Goal: Task Accomplishment & Management: Manage account settings

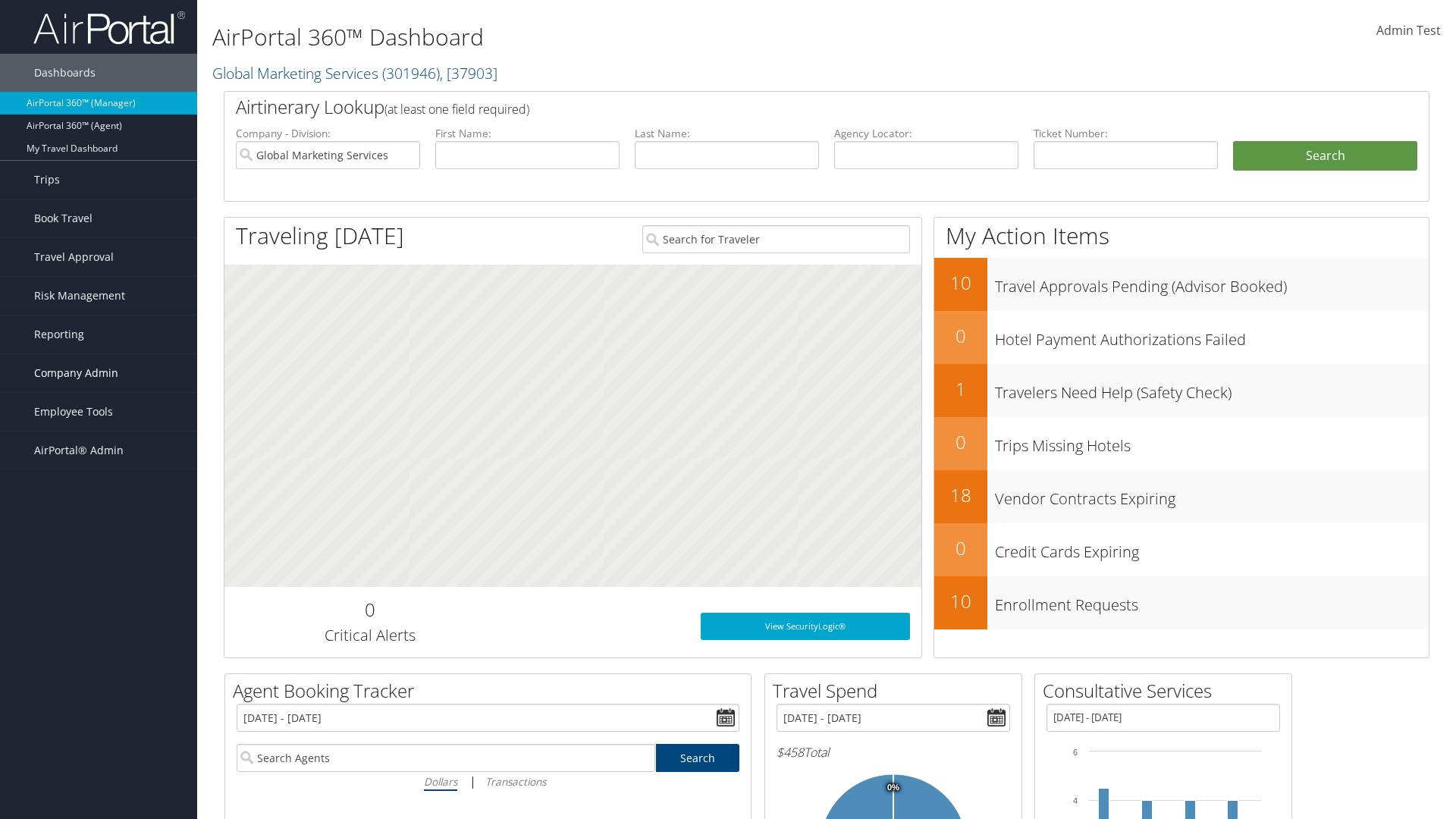
click at [98, 373] on span "Company Admin" at bounding box center [76, 372] width 84 height 38
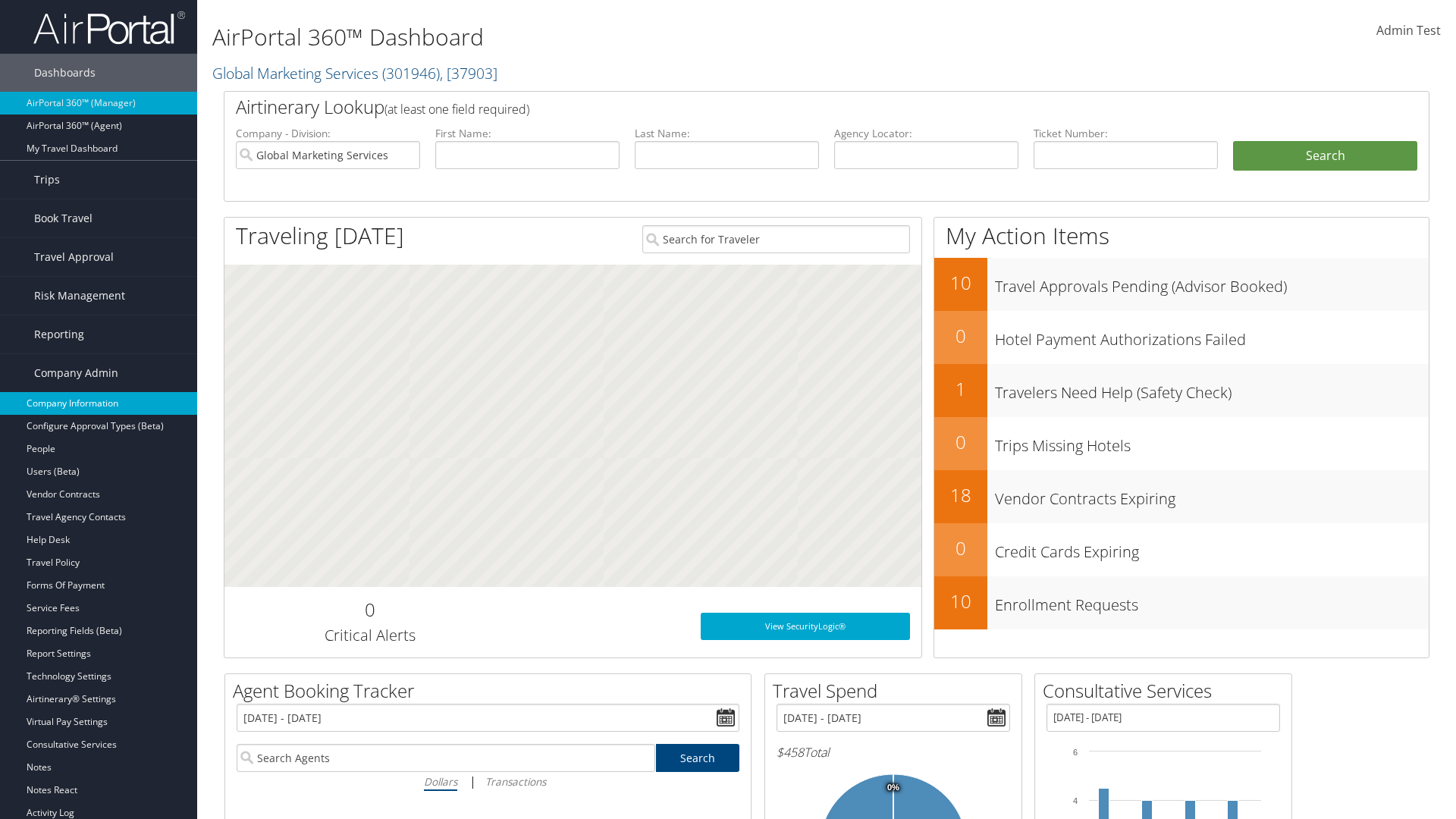
click at [98, 404] on link "Company Information" at bounding box center [98, 404] width 197 height 22
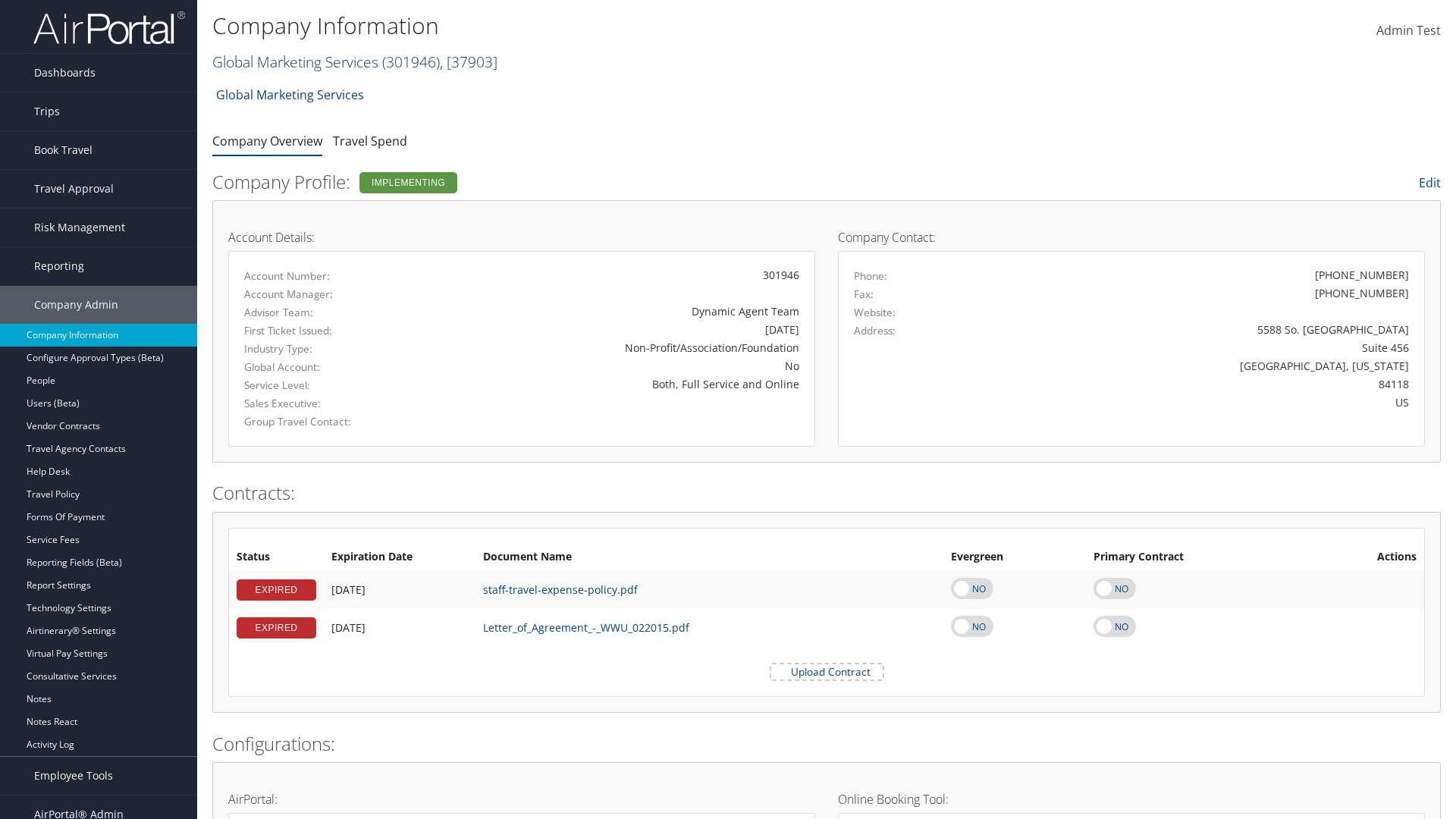
click at [293, 62] on link "Global Marketing Services ( 301946 ) , [ 37903 ]" at bounding box center [355, 62] width 285 height 21
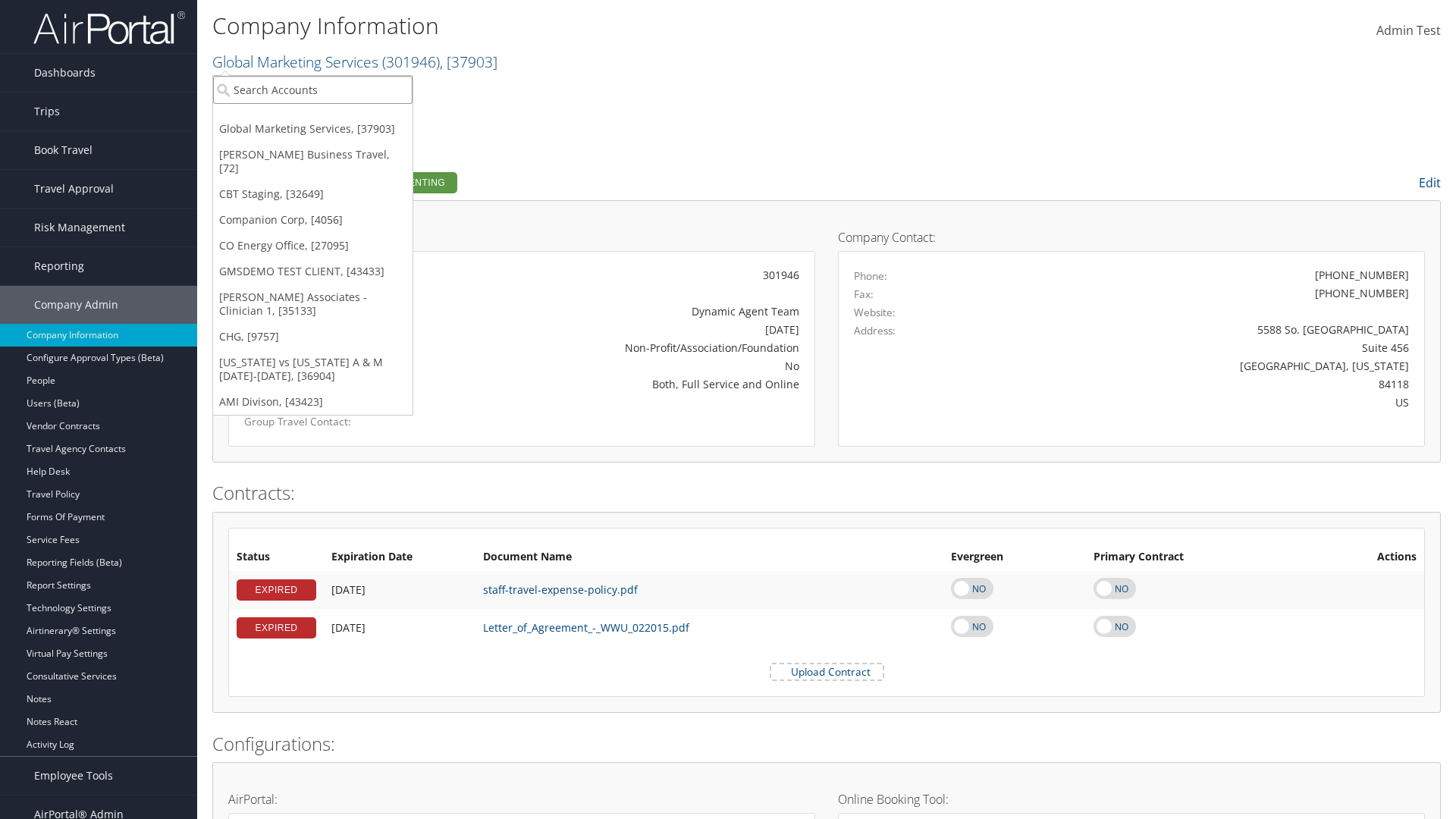
click at [312, 89] on input "search" at bounding box center [313, 89] width 200 height 28
type input "CBTSTG"
click at [312, 117] on div "CBT Staging (CBTSTG), [32649]" at bounding box center [312, 117] width 216 height 14
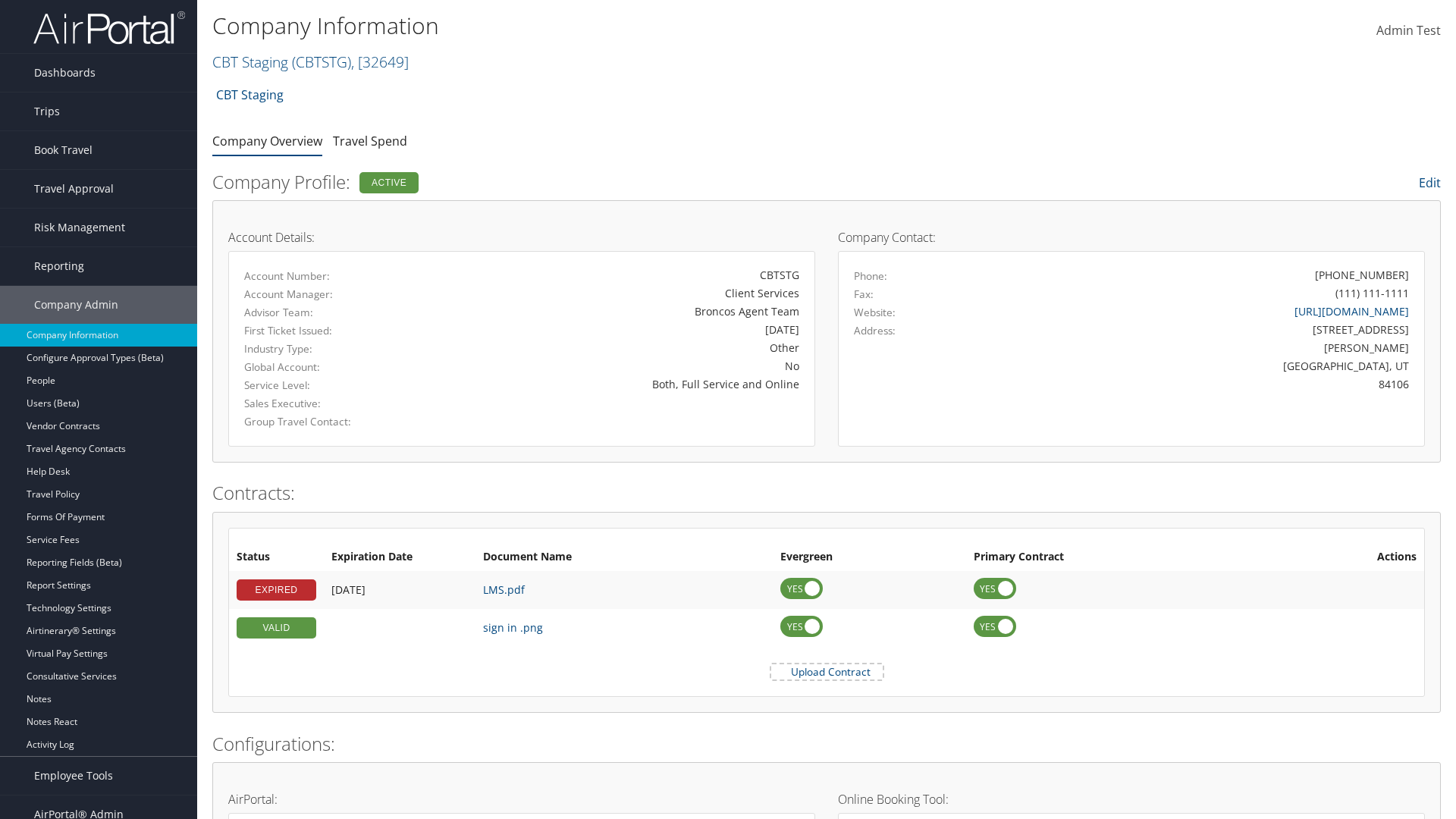
scroll to position [704, 0]
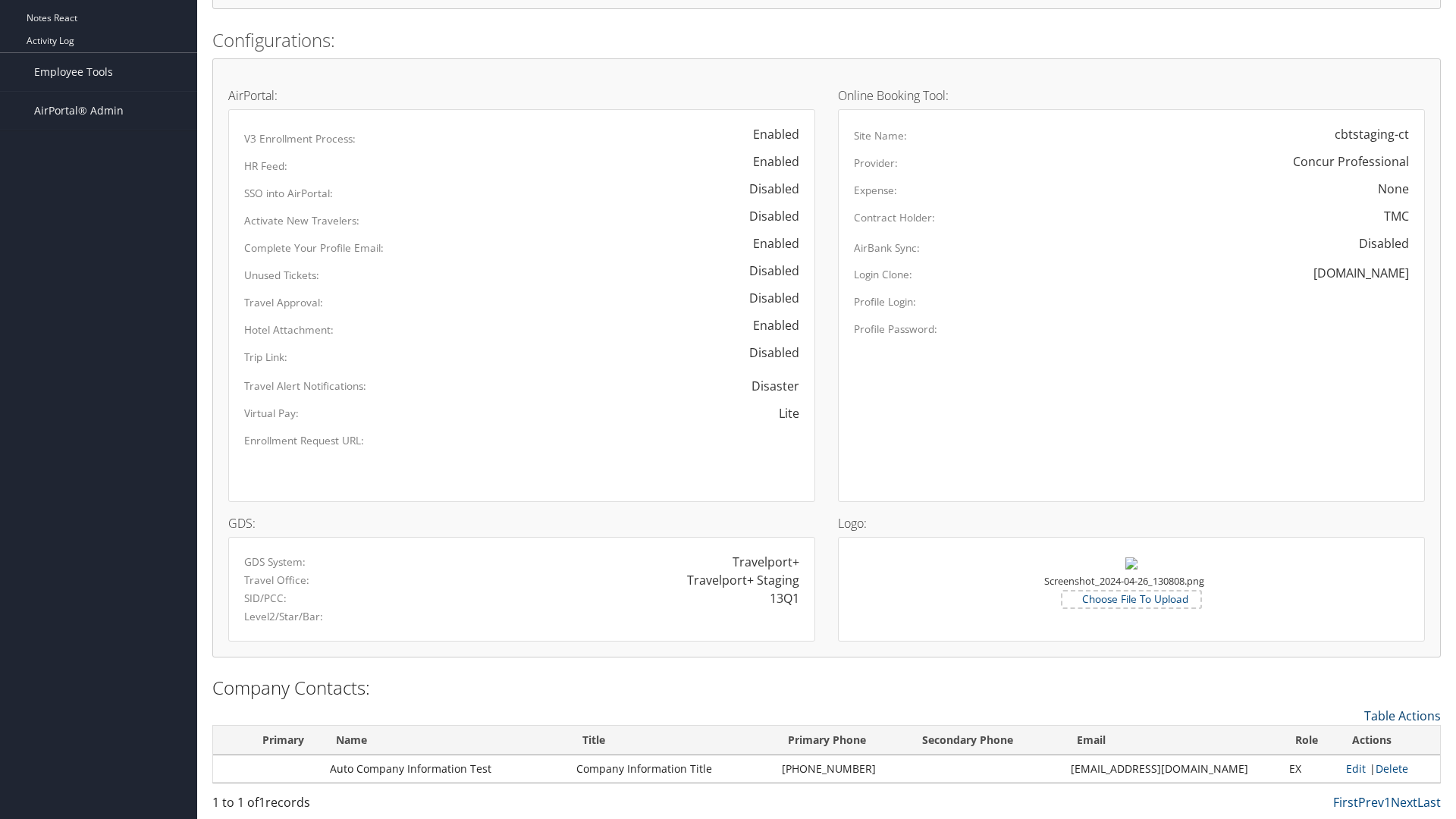
click at [1402, 715] on link "Table Actions" at bounding box center [1402, 715] width 77 height 17
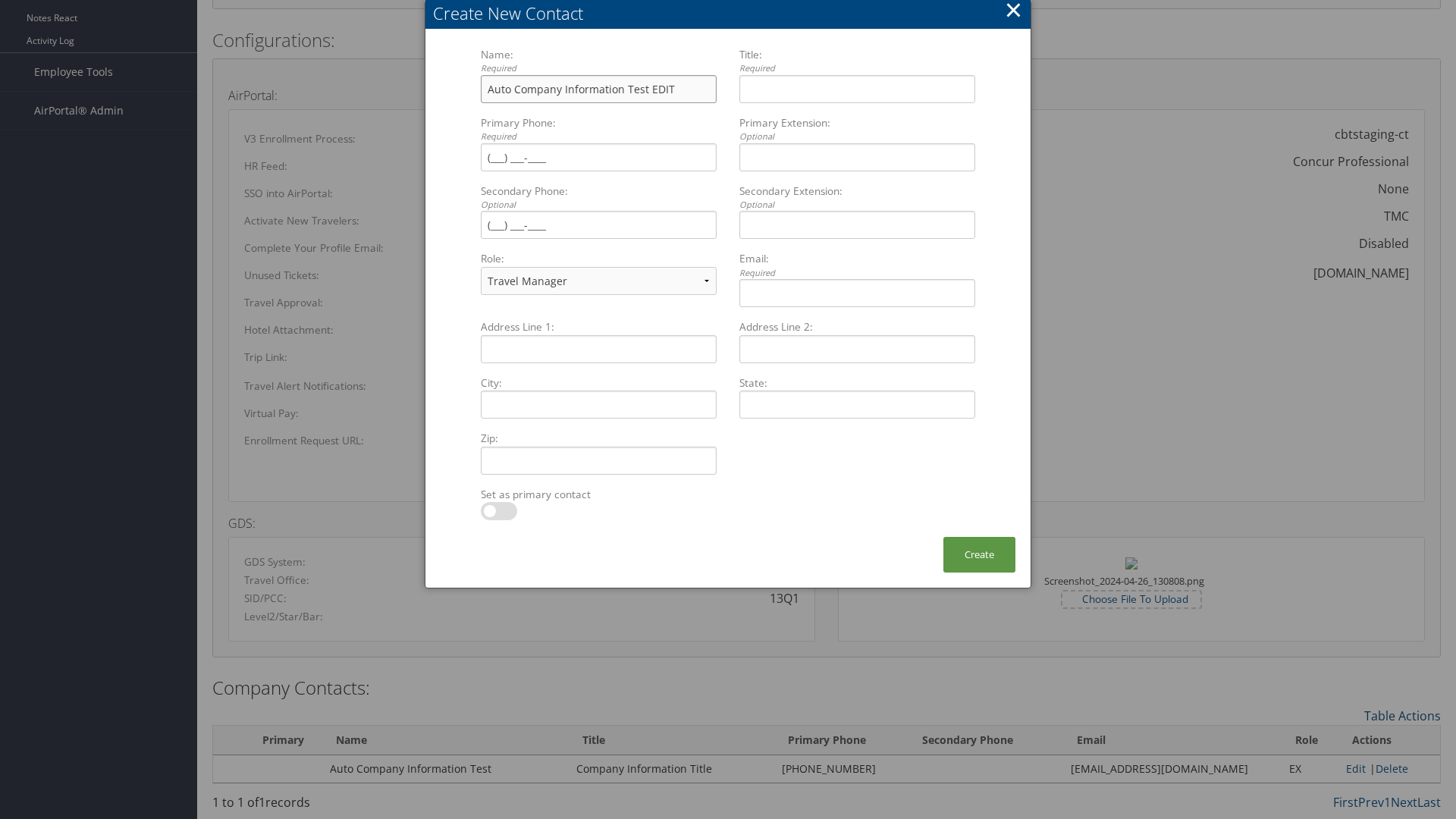
type input "Auto Company Information Test EDIT"
type input "Company Information Title EDIT"
type input "[PHONE_NUMBER]"
select select "EX"
type input "[PHONE_NUMBER]"
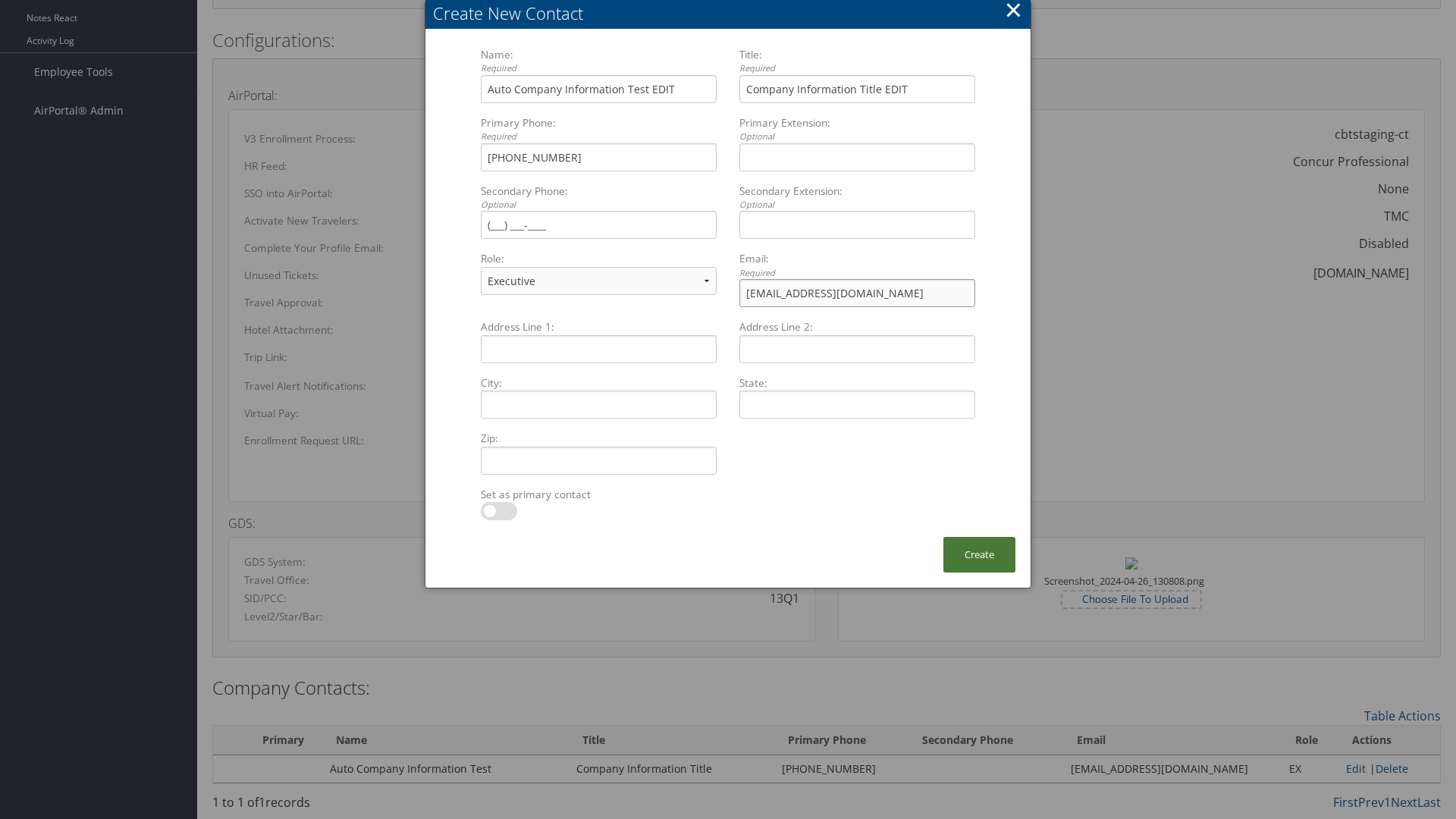
type input "[EMAIL_ADDRESS][DOMAIN_NAME]"
click at [979, 555] on button "Create" at bounding box center [980, 555] width 72 height 36
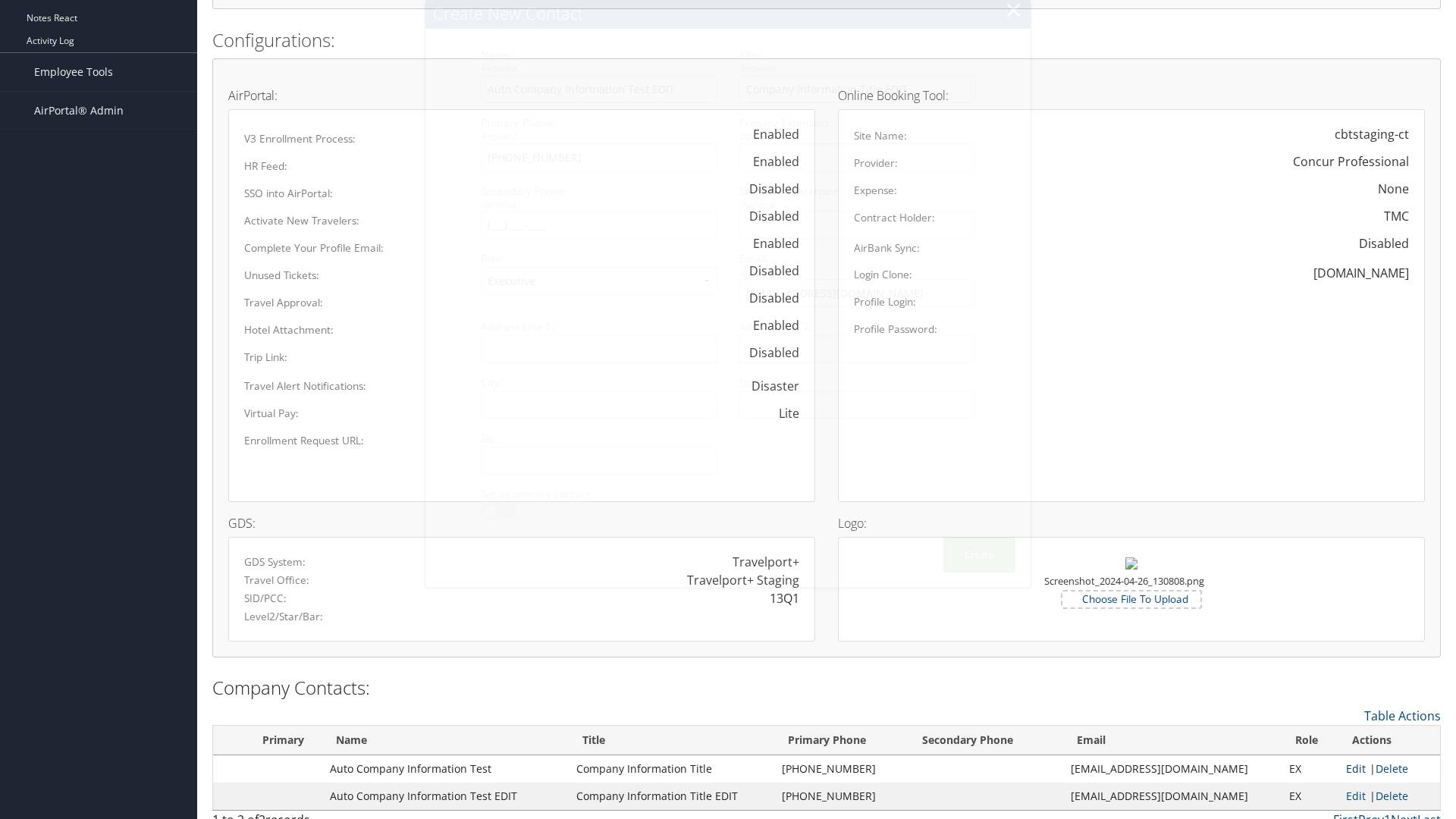
click at [1349, 768] on link "Edit" at bounding box center [1356, 769] width 20 height 14
type input "Auto Company Information Test"
type input "Company Information Title"
type input "[PHONE_NUMBER]"
type input "[EMAIL_ADDRESS][DOMAIN_NAME]"
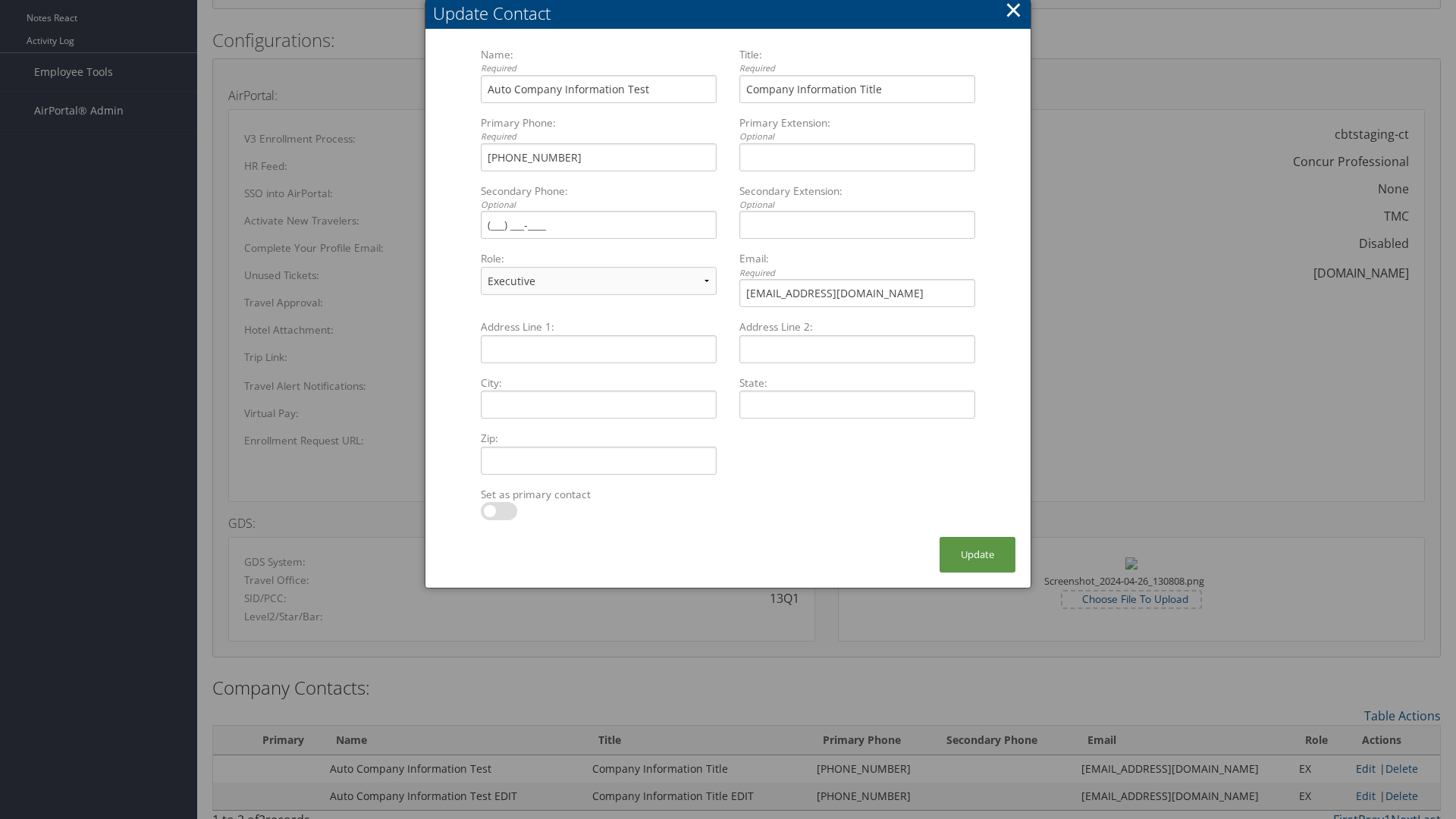
select select "FA"
click at [977, 555] on button "Update" at bounding box center [977, 555] width 76 height 36
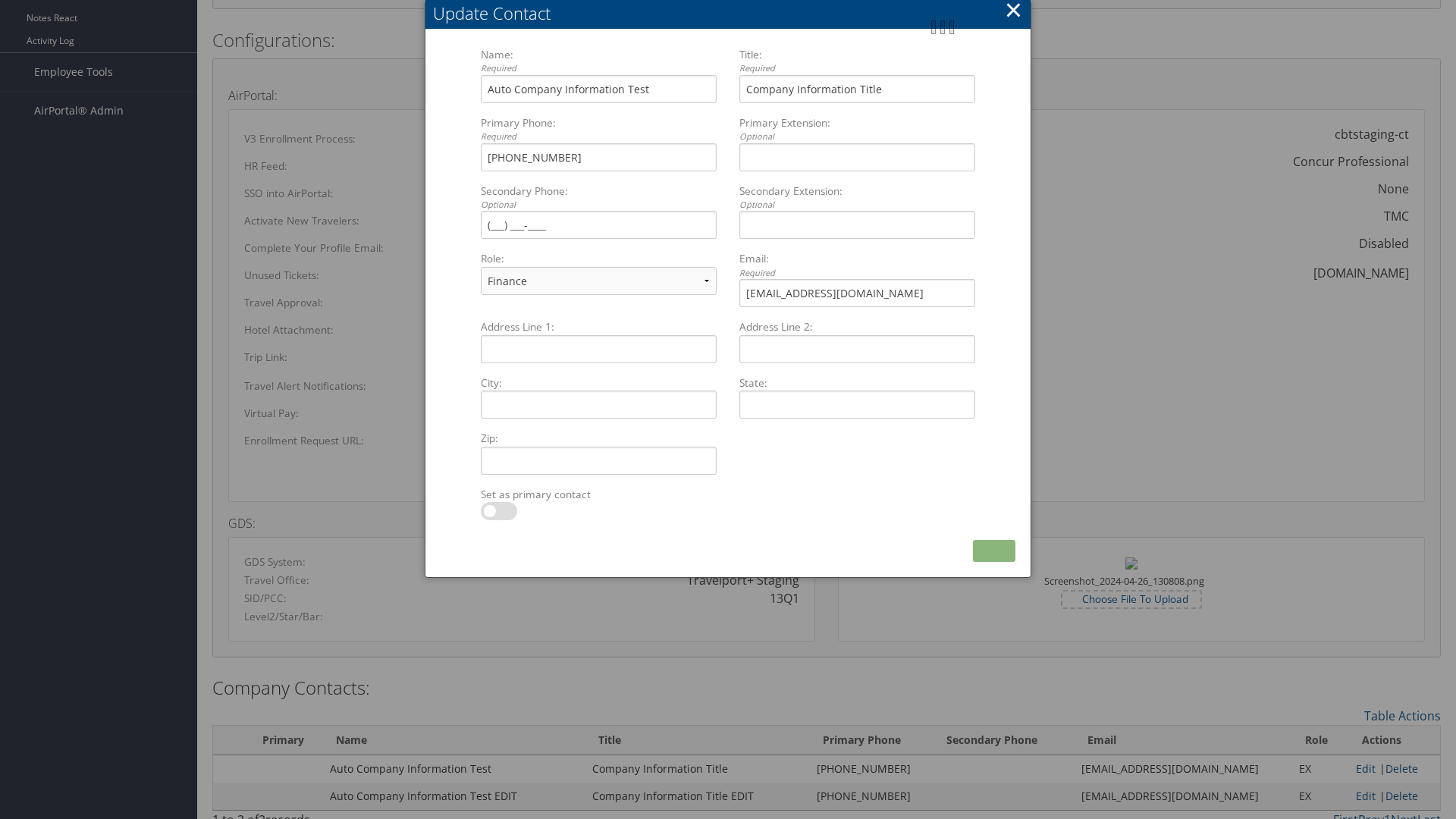
scroll to position [722, 0]
